Goal: Task Accomplishment & Management: Use online tool/utility

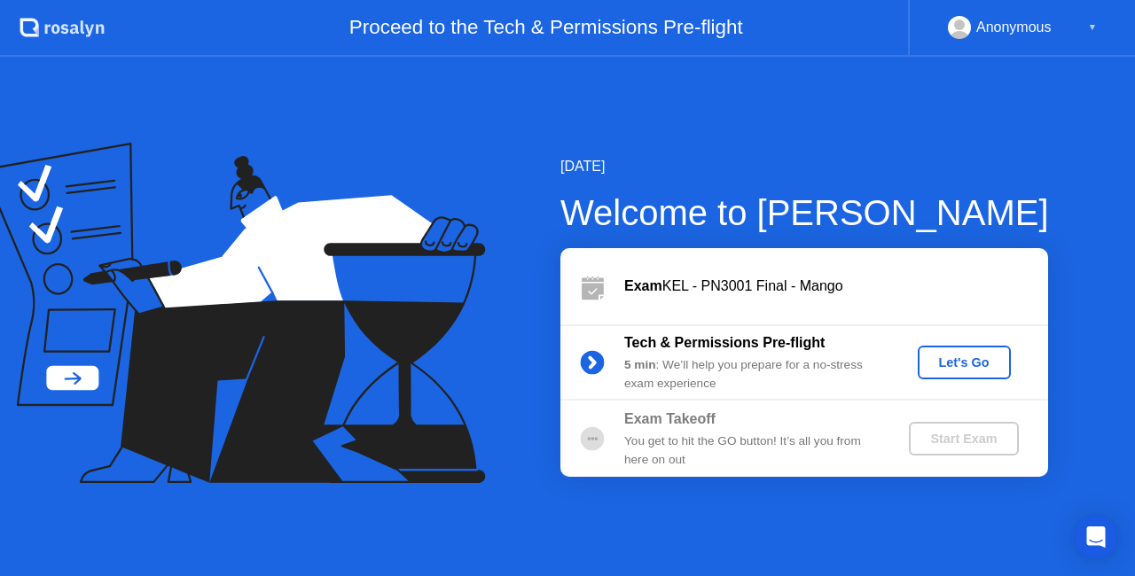
click at [967, 368] on div "Let's Go" at bounding box center [964, 363] width 79 height 14
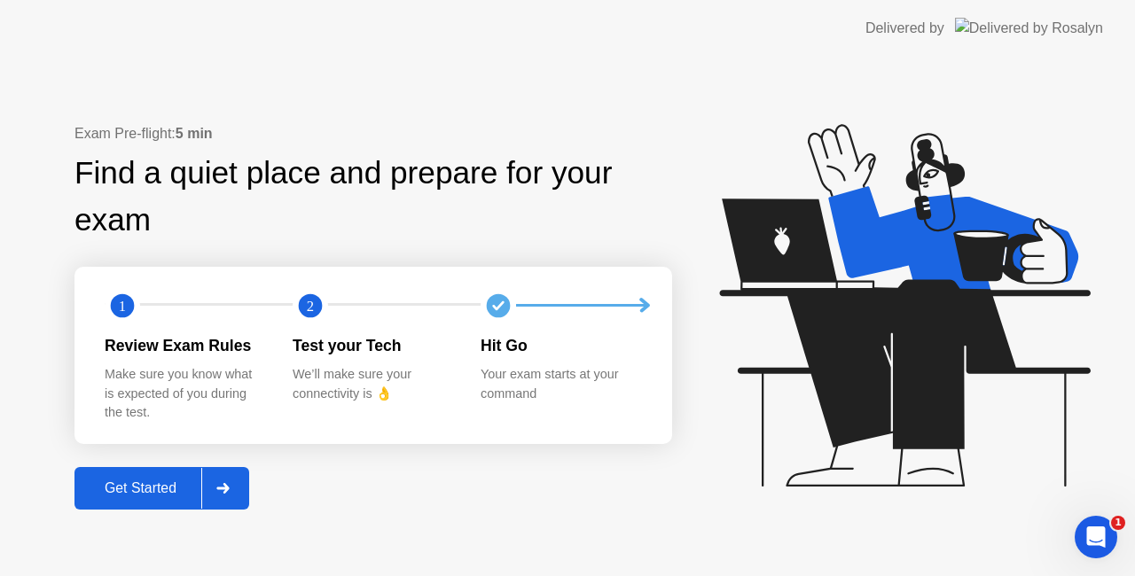
click at [232, 482] on div at bounding box center [222, 488] width 43 height 41
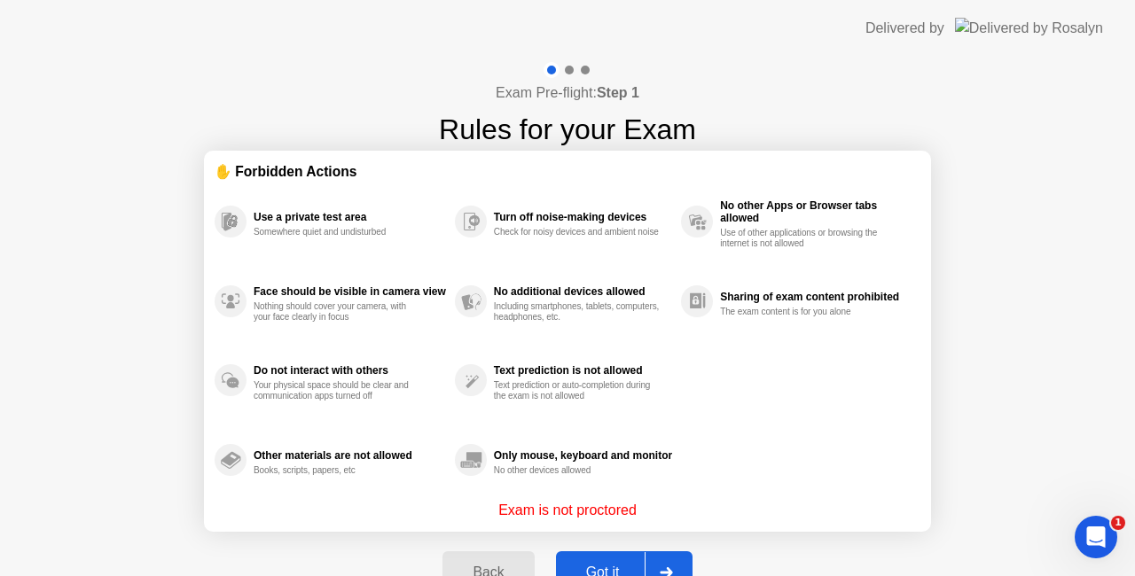
click at [667, 562] on div at bounding box center [666, 572] width 43 height 41
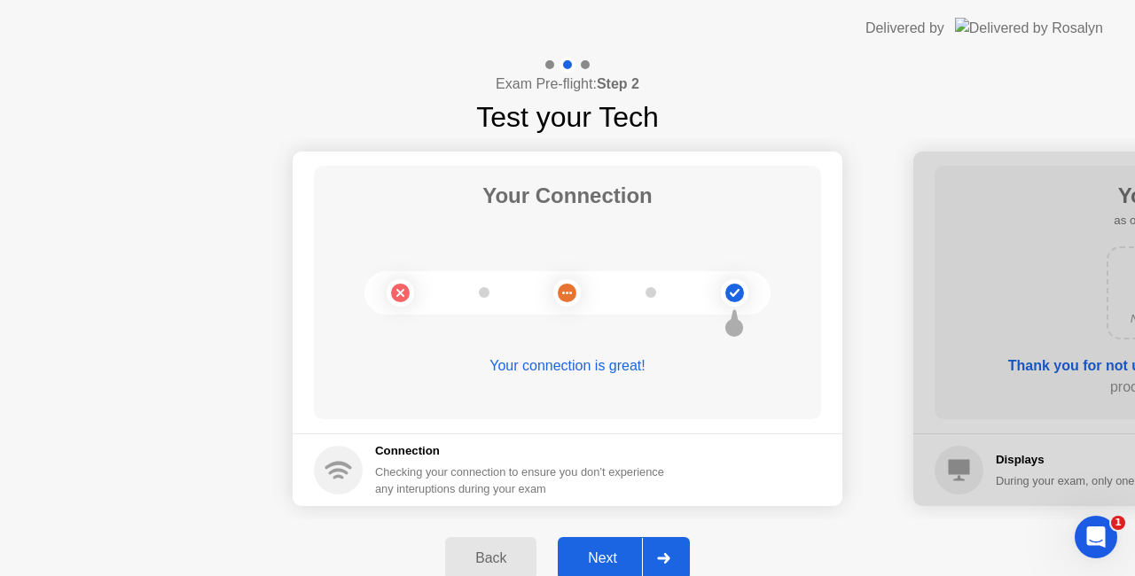
click at [667, 560] on icon at bounding box center [663, 558] width 12 height 11
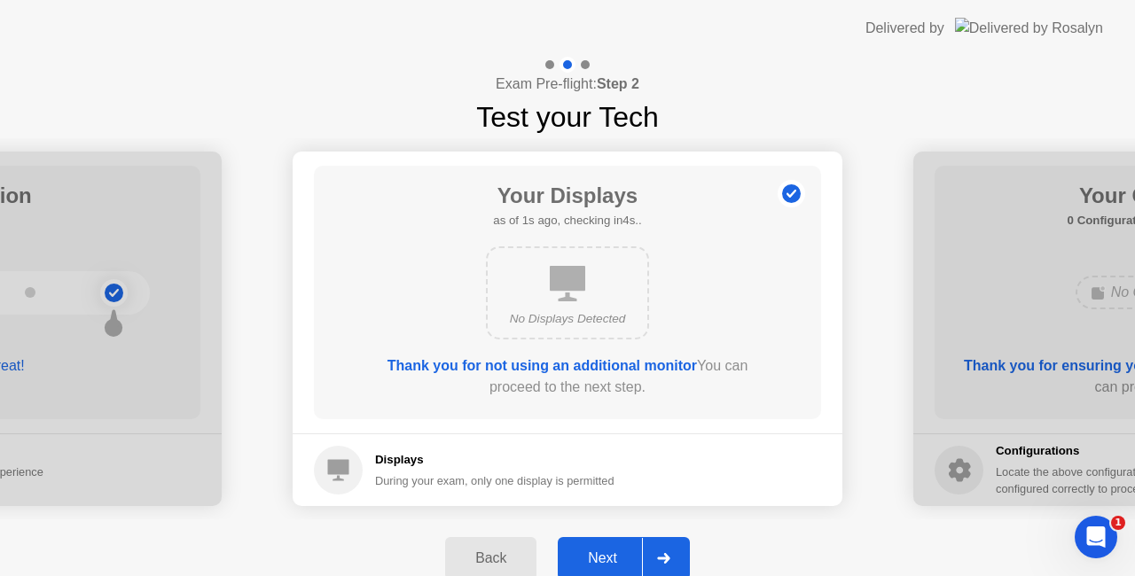
click at [667, 560] on icon at bounding box center [663, 558] width 12 height 11
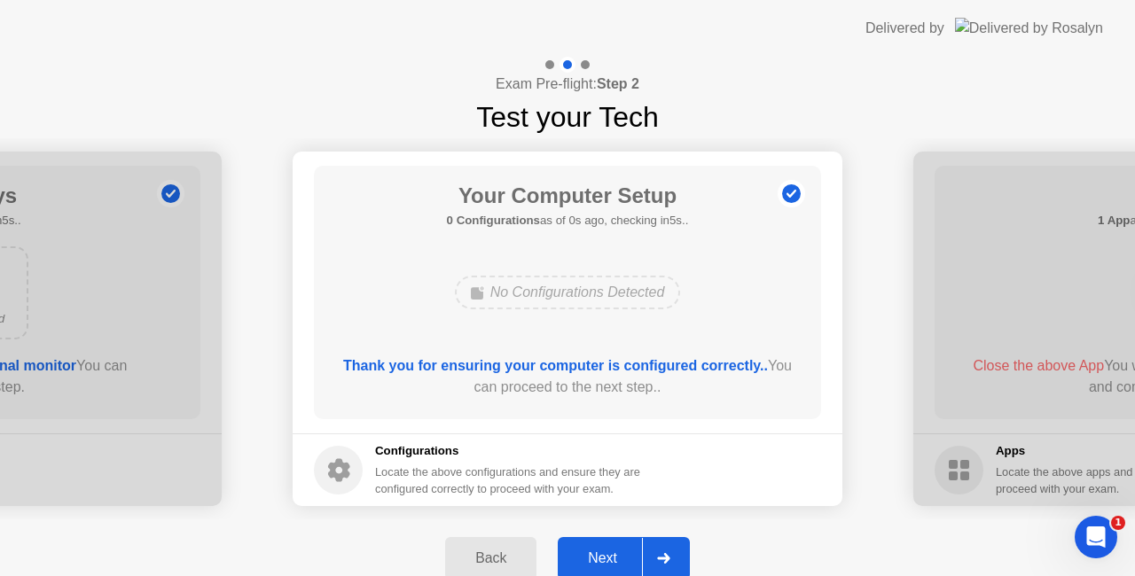
click at [667, 560] on icon at bounding box center [663, 558] width 12 height 11
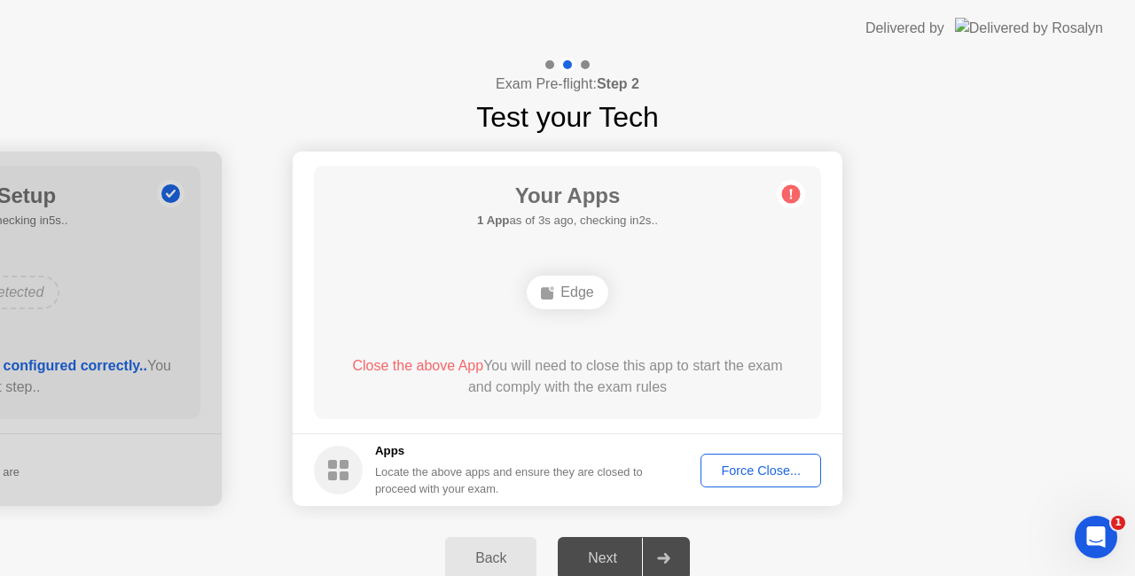
click at [757, 469] on div "Force Close..." at bounding box center [761, 471] width 108 height 14
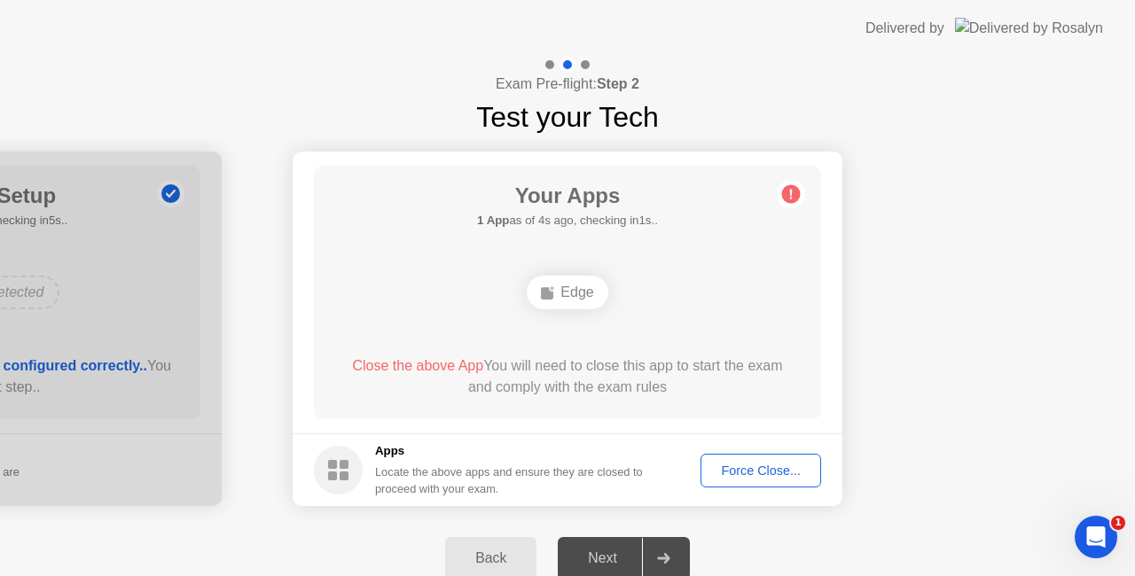
click at [770, 465] on div "Force Close..." at bounding box center [761, 471] width 108 height 14
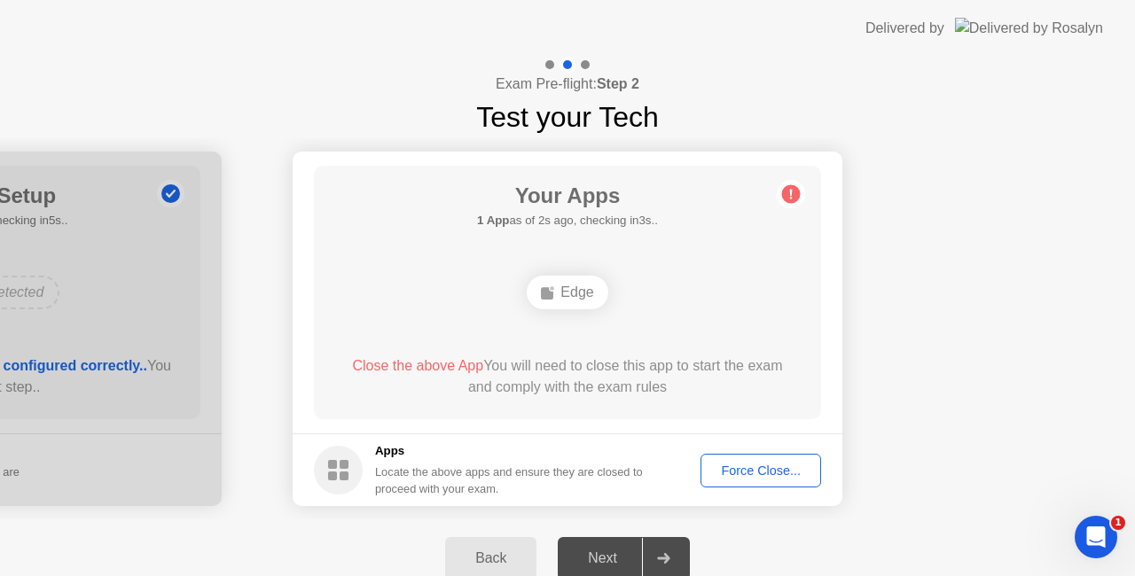
click at [328, 464] on rect at bounding box center [332, 464] width 9 height 9
click at [750, 466] on div "Force Close..." at bounding box center [761, 471] width 108 height 14
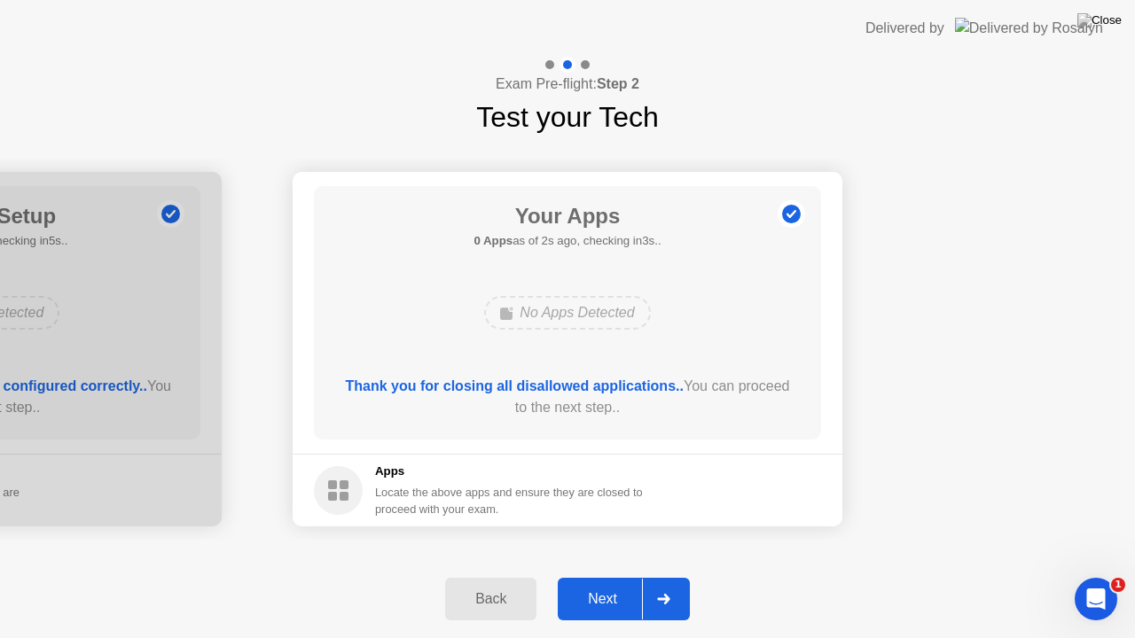
click at [658, 575] on icon at bounding box center [663, 599] width 13 height 11
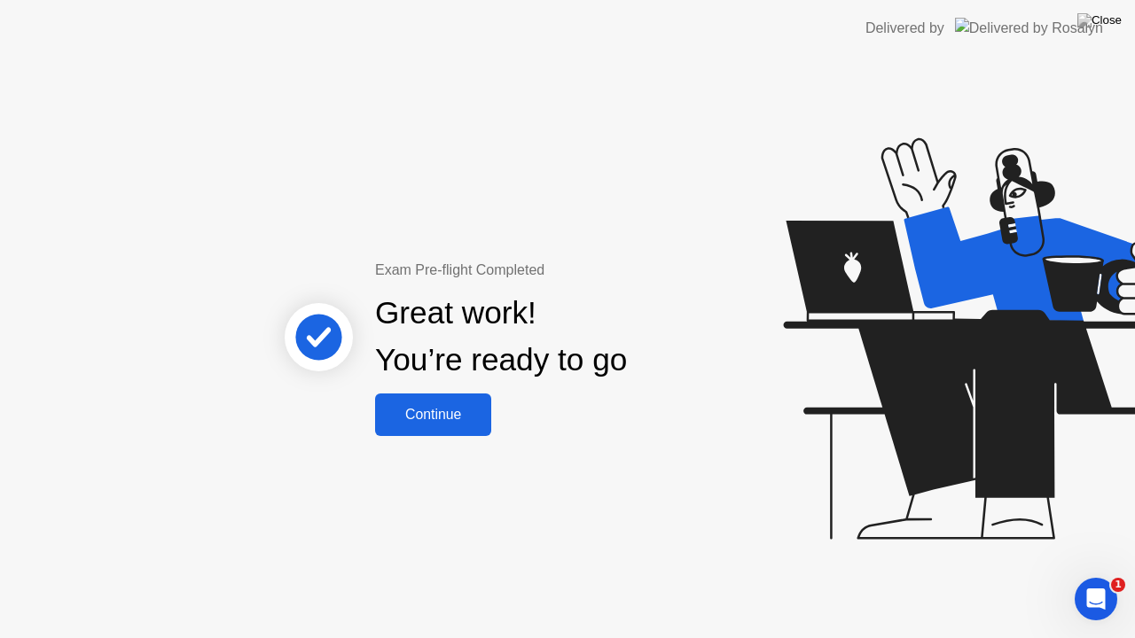
click at [454, 418] on div "Continue" at bounding box center [433, 415] width 106 height 16
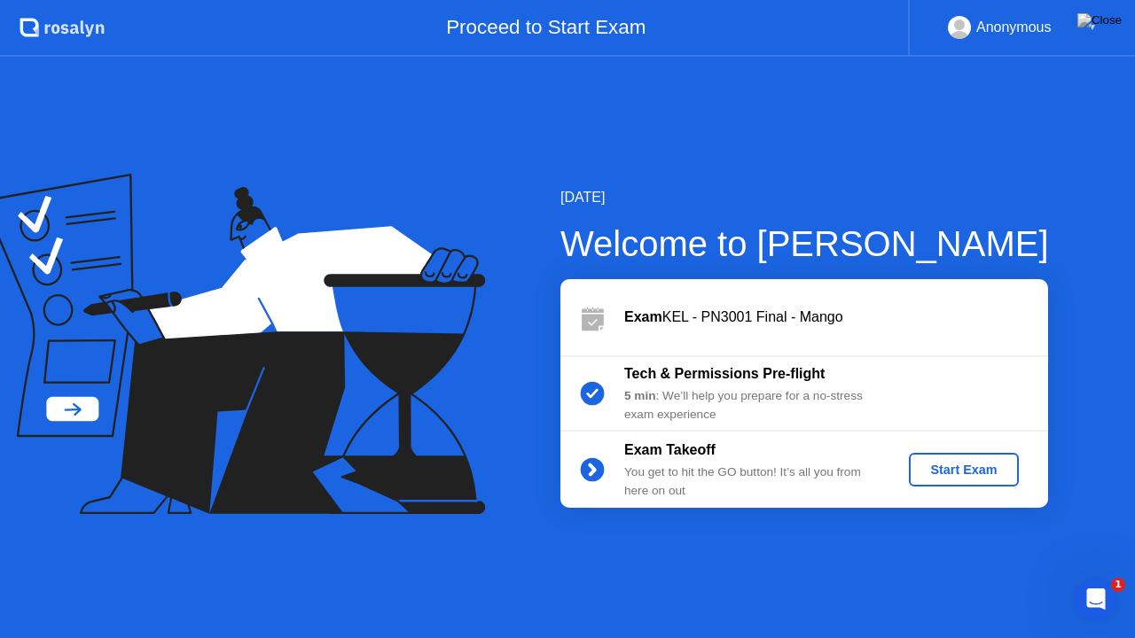
click at [948, 463] on div "Start Exam" at bounding box center [963, 470] width 95 height 14
